Goal: Task Accomplishment & Management: Complete application form

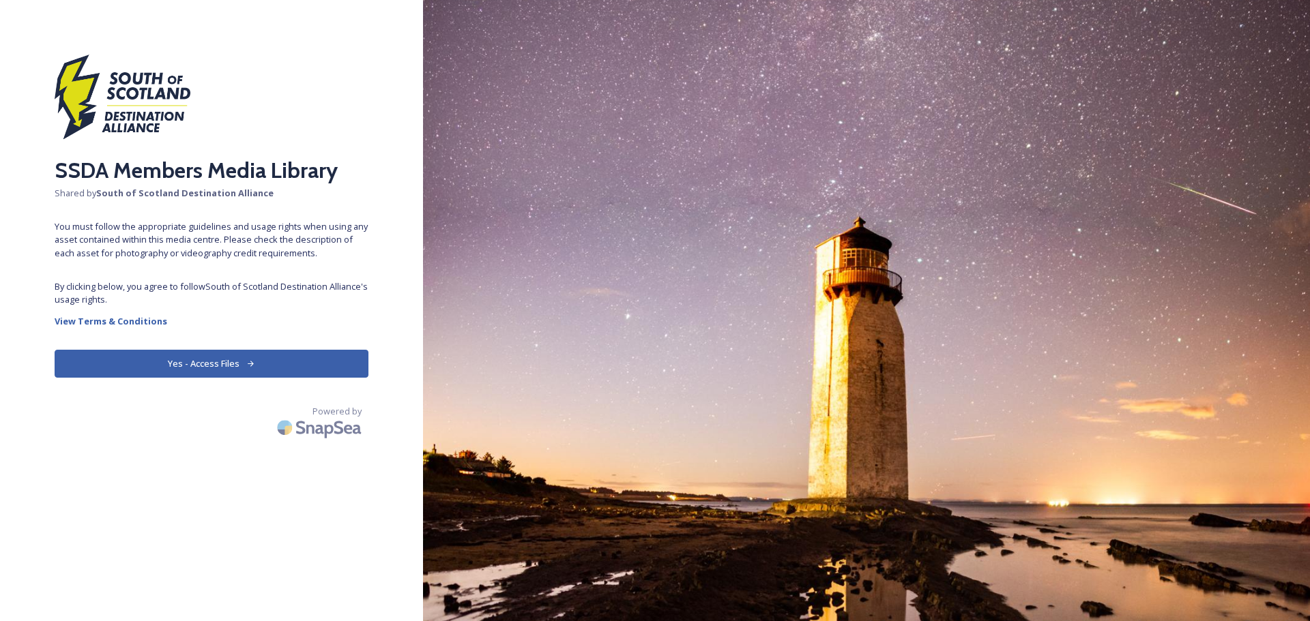
click at [269, 362] on button "Yes - Access Files" at bounding box center [212, 364] width 314 height 28
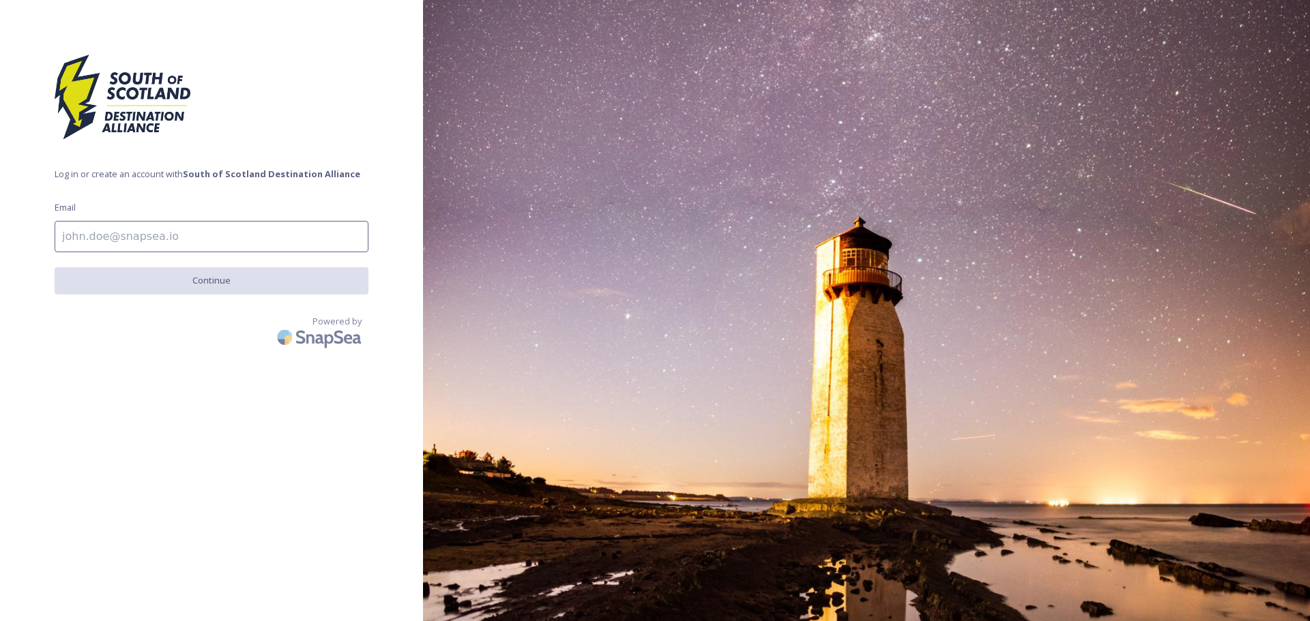
click at [80, 225] on input at bounding box center [212, 236] width 314 height 31
type input "[PERSON_NAME][EMAIL_ADDRESS][PERSON_NAME][DOMAIN_NAME]"
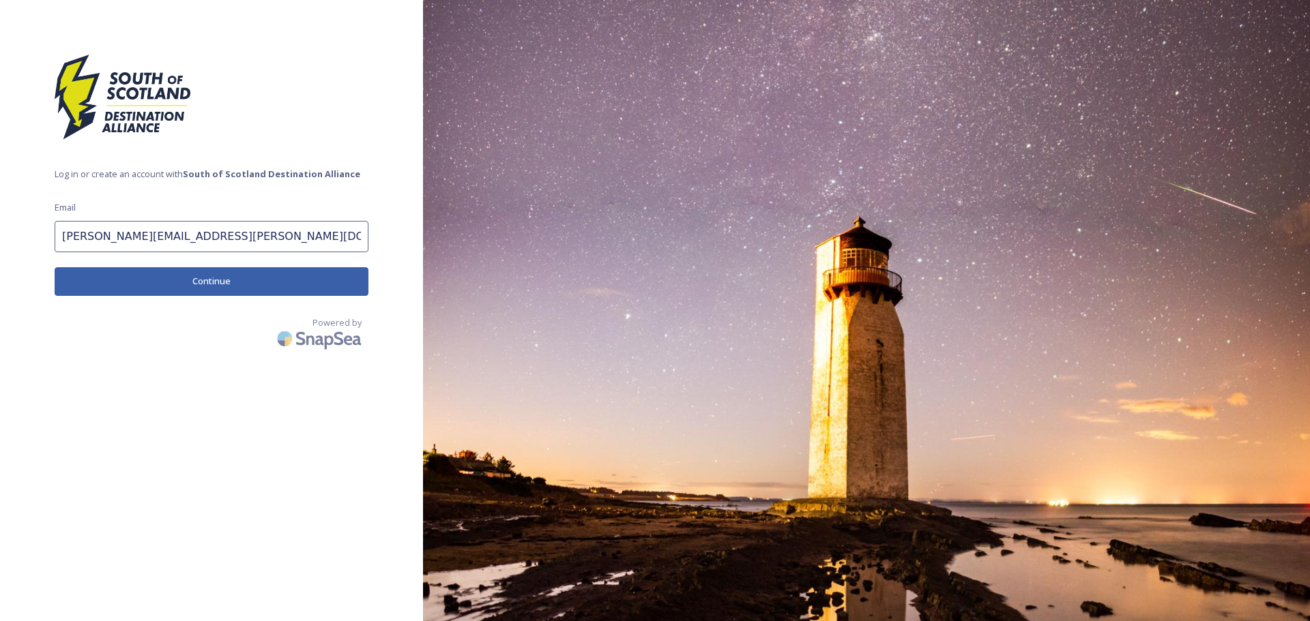
click at [207, 284] on button "Continue" at bounding box center [212, 281] width 314 height 28
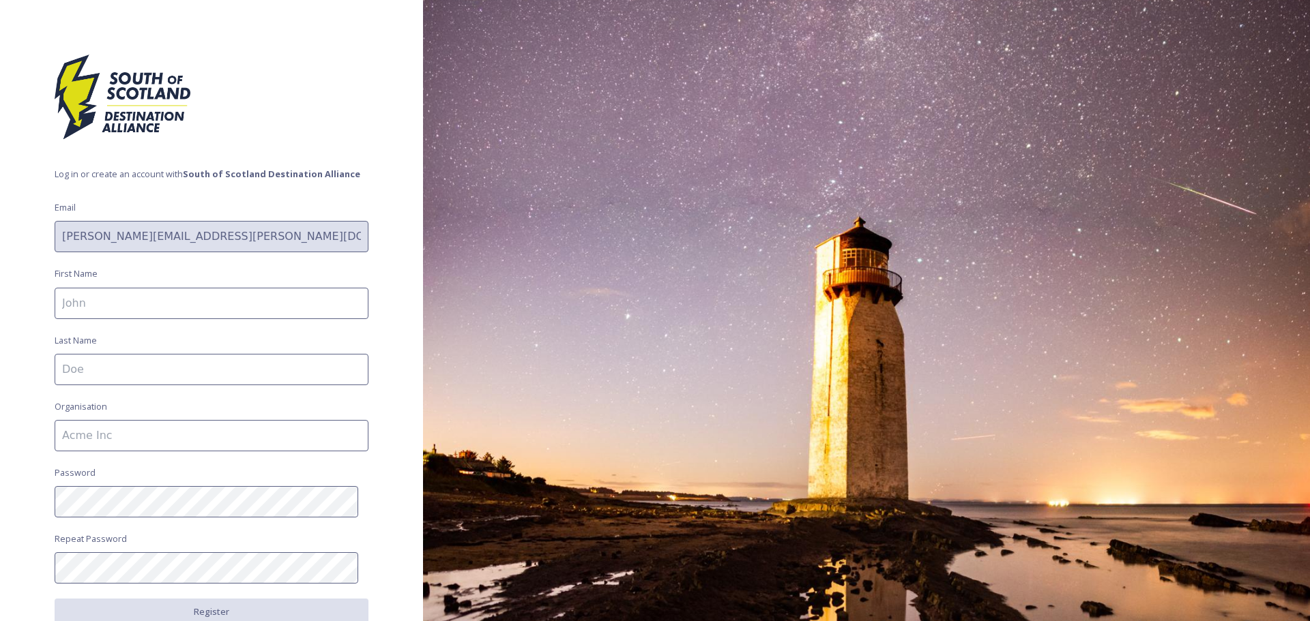
click at [237, 302] on input at bounding box center [212, 303] width 314 height 31
click at [212, 297] on input at bounding box center [212, 303] width 314 height 31
type input "l"
type input "[PERSON_NAME]"
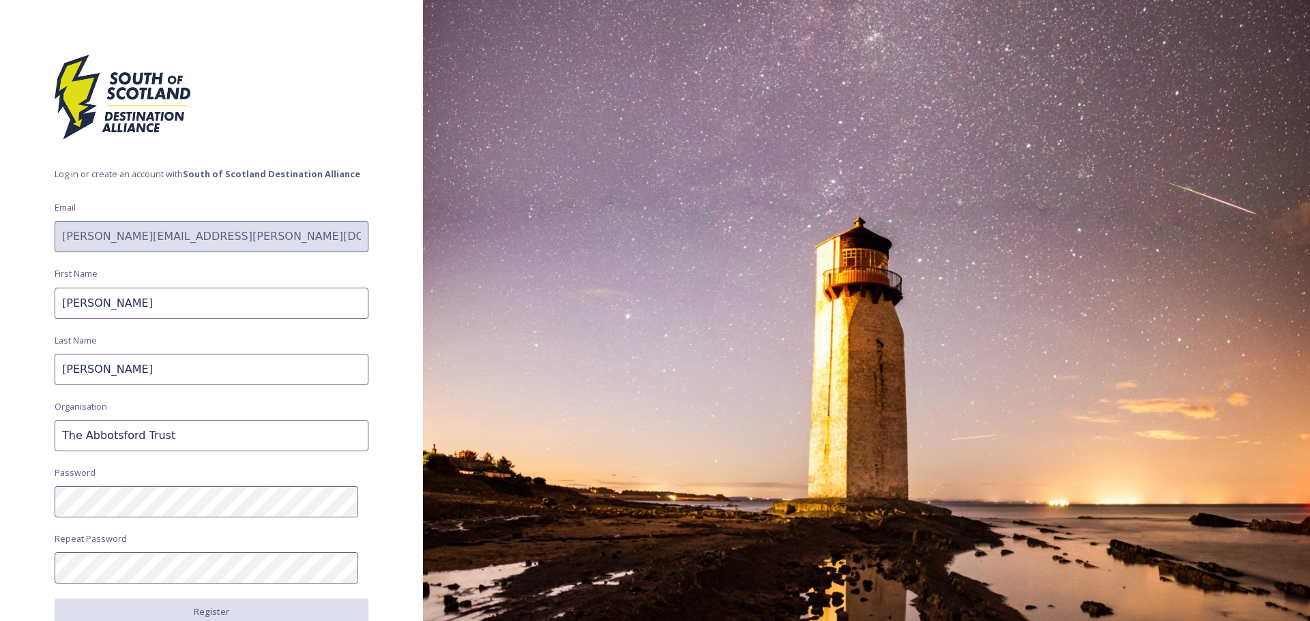
type input "The Abbotsford Trust"
click at [245, 614] on button "Register" at bounding box center [212, 613] width 314 height 28
